Goal: Information Seeking & Learning: Check status

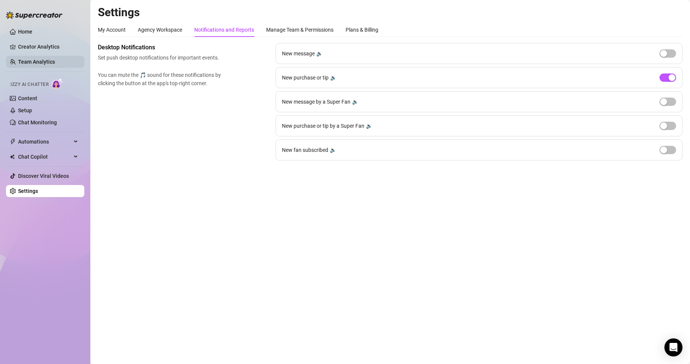
click at [32, 65] on link "Team Analytics" at bounding box center [36, 62] width 37 height 6
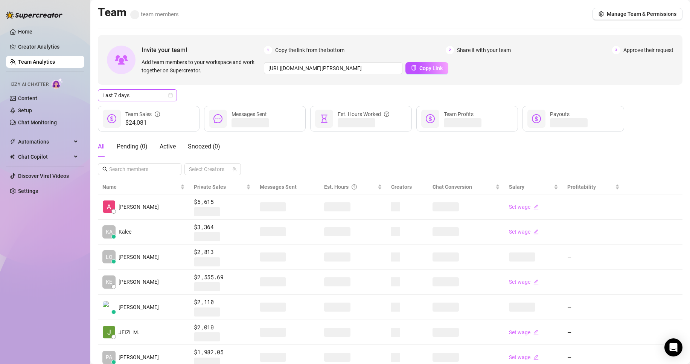
click at [149, 94] on span "Last 7 days" at bounding box center [137, 95] width 70 height 11
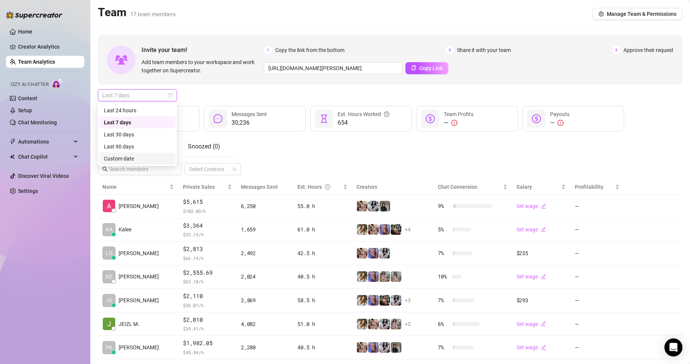
click at [116, 160] on div "Custom date" at bounding box center [137, 158] width 67 height 8
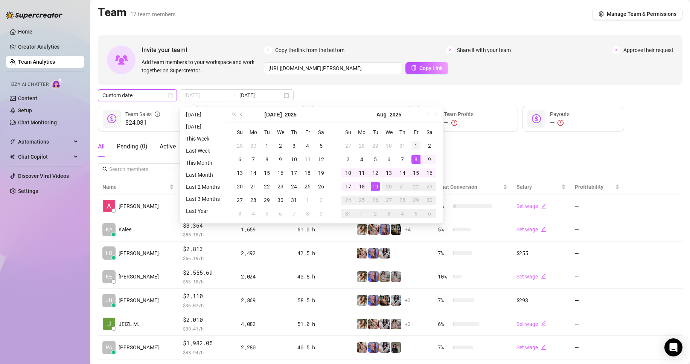
type input "[DATE]"
drag, startPoint x: 414, startPoint y: 145, endPoint x: 370, endPoint y: 181, distance: 56.7
click at [414, 147] on div "1" at bounding box center [416, 145] width 9 height 9
type input "[DATE]"
click at [375, 184] on div "19" at bounding box center [375, 186] width 9 height 9
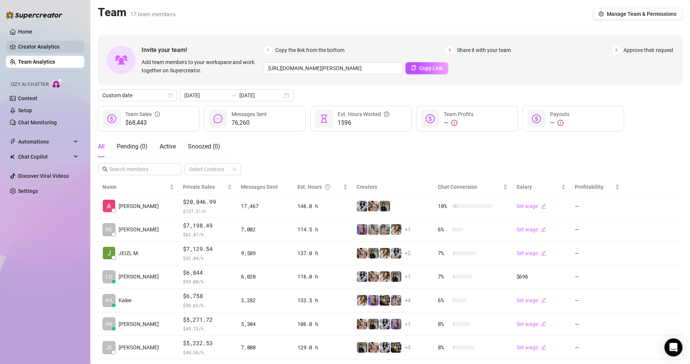
click at [55, 47] on link "Creator Analytics" at bounding box center [48, 47] width 60 height 12
